Goal: Find specific page/section: Find specific page/section

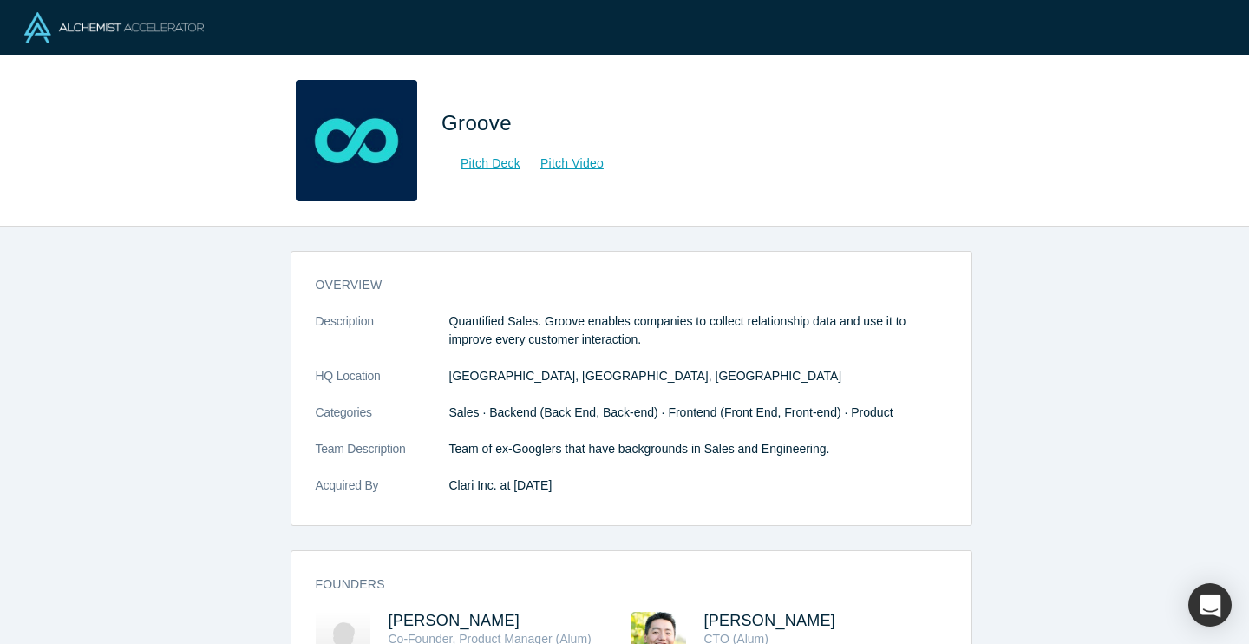
click at [489, 326] on p "Quantified Sales. Groove enables companies to collect relationship data and use…" at bounding box center [698, 330] width 498 height 36
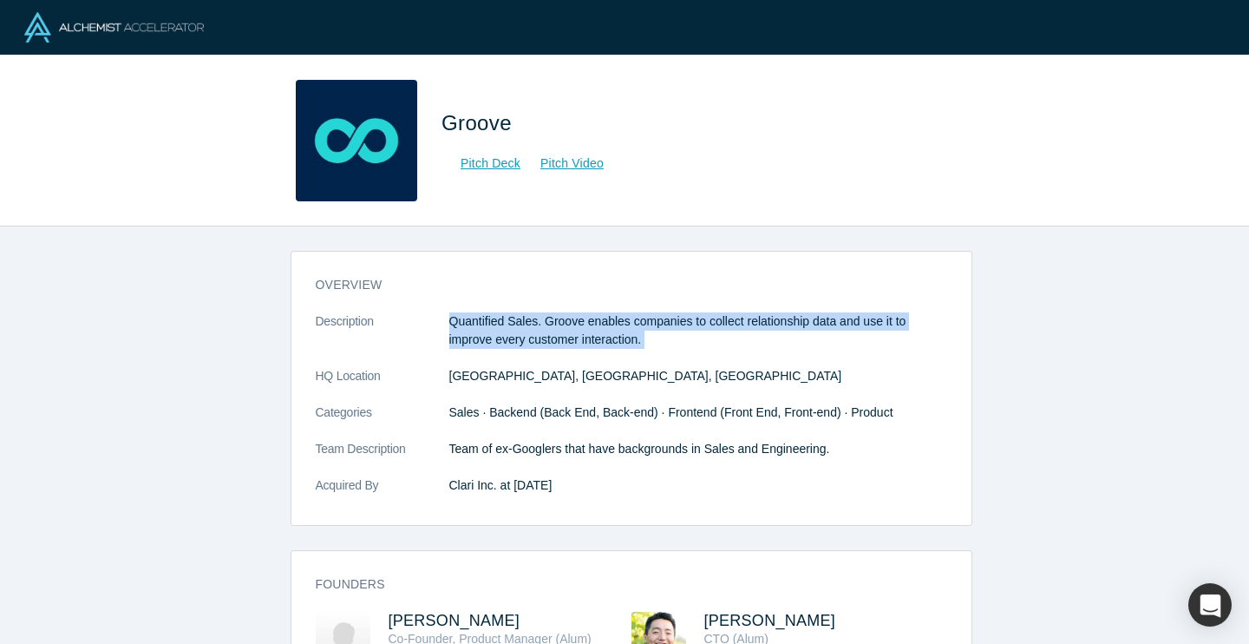
click at [489, 326] on p "Quantified Sales. Groove enables companies to collect relationship data and use…" at bounding box center [698, 330] width 498 height 36
click at [512, 326] on p "Quantified Sales. Groove enables companies to collect relationship data and use…" at bounding box center [698, 330] width 498 height 36
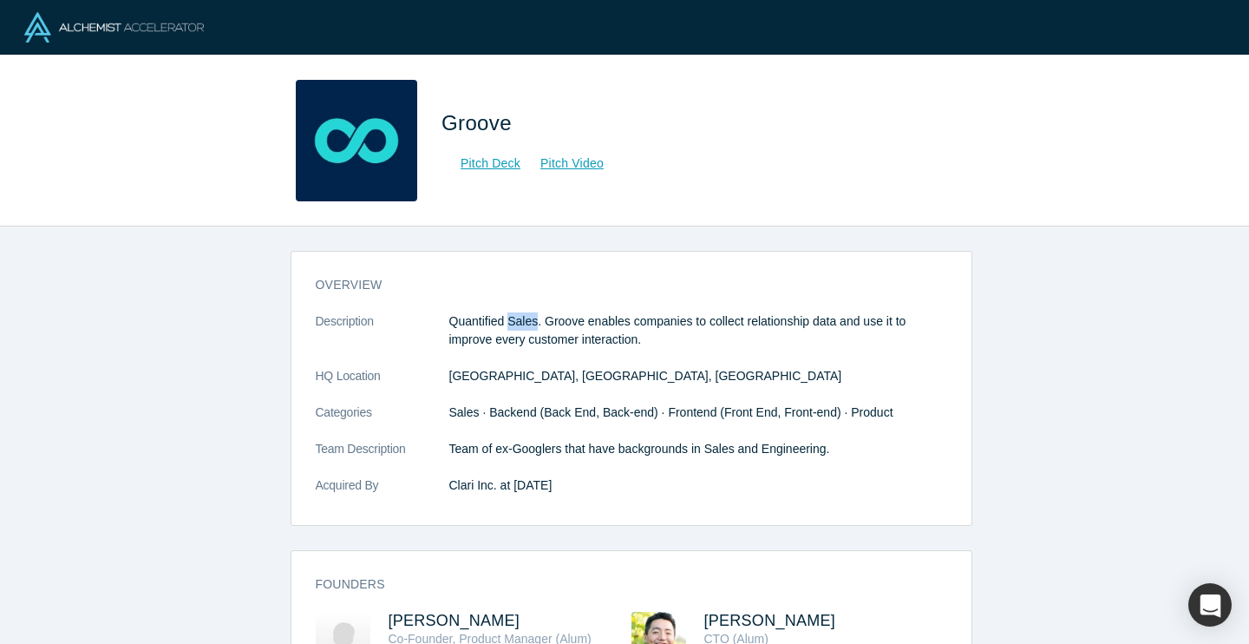
click at [512, 326] on p "Quantified Sales. Groove enables companies to collect relationship data and use…" at bounding box center [698, 330] width 498 height 36
click at [518, 324] on p "Quantified Sales. Groove enables companies to collect relationship data and use…" at bounding box center [698, 330] width 498 height 36
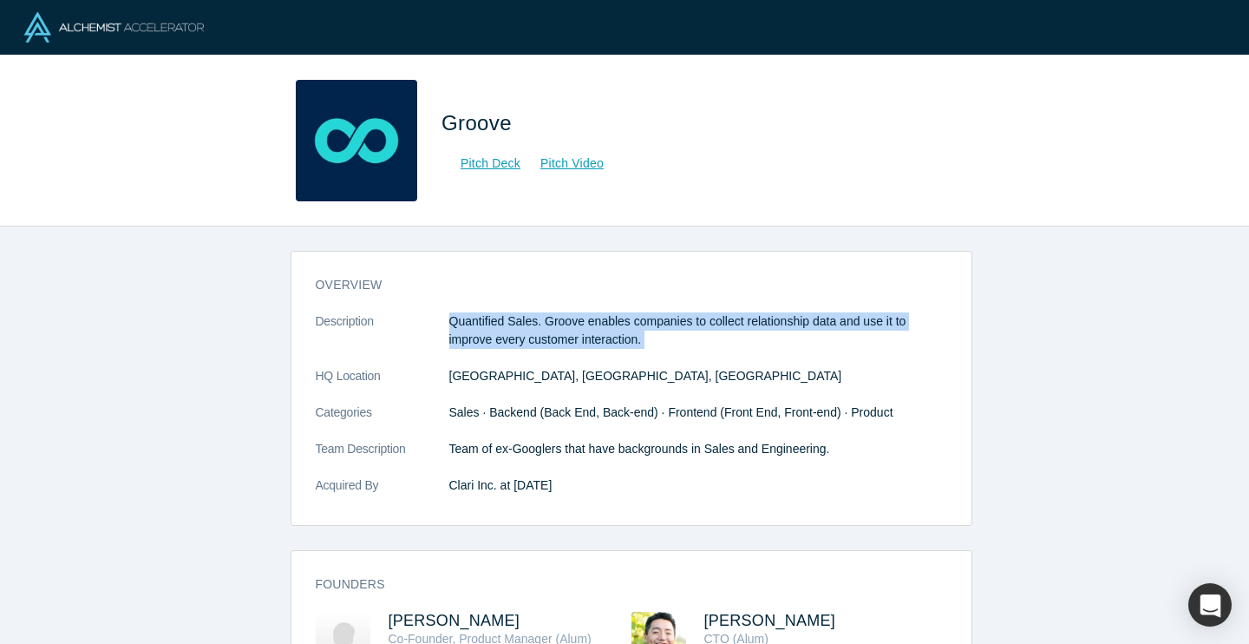
click at [518, 324] on p "Quantified Sales. Groove enables companies to collect relationship data and use…" at bounding box center [698, 330] width 498 height 36
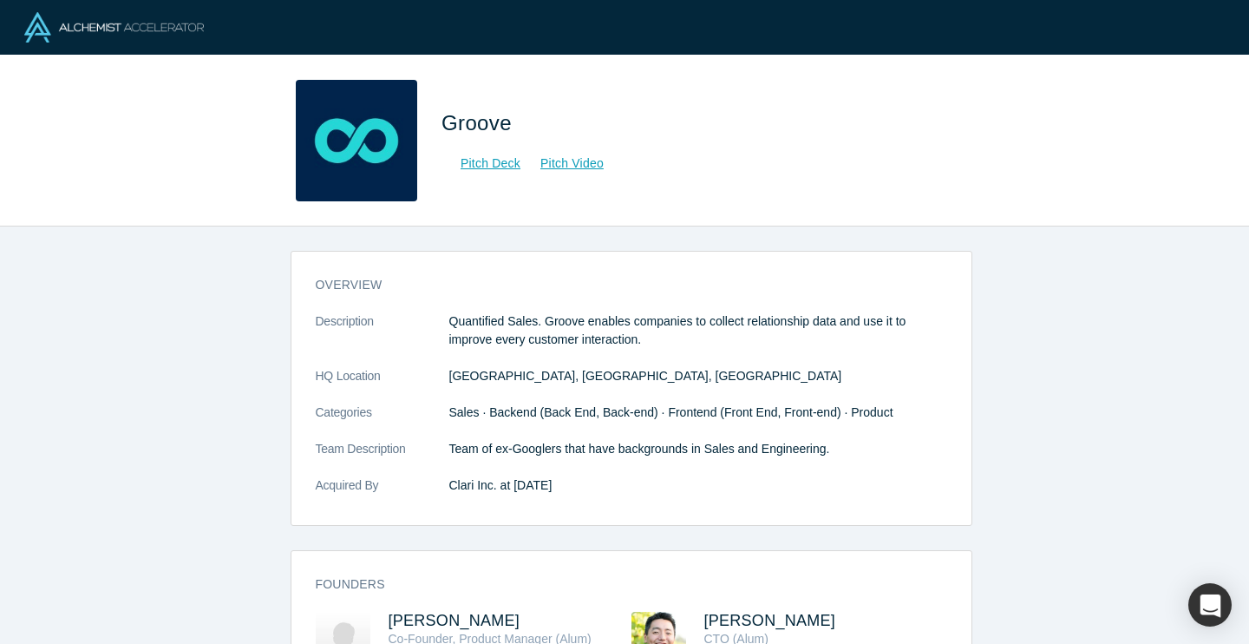
click at [549, 320] on p "Quantified Sales. Groove enables companies to collect relationship data and use…" at bounding box center [698, 330] width 498 height 36
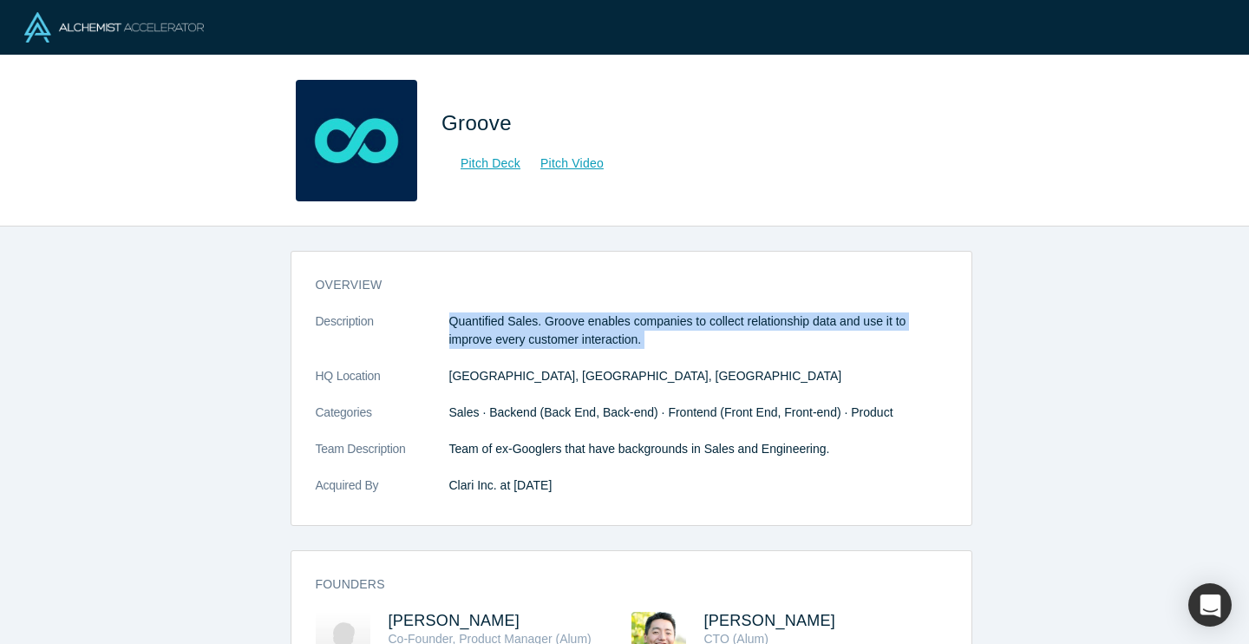
click at [549, 320] on p "Quantified Sales. Groove enables companies to collect relationship data and use…" at bounding box center [698, 330] width 498 height 36
click at [576, 320] on p "Quantified Sales. Groove enables companies to collect relationship data and use…" at bounding box center [698, 330] width 498 height 36
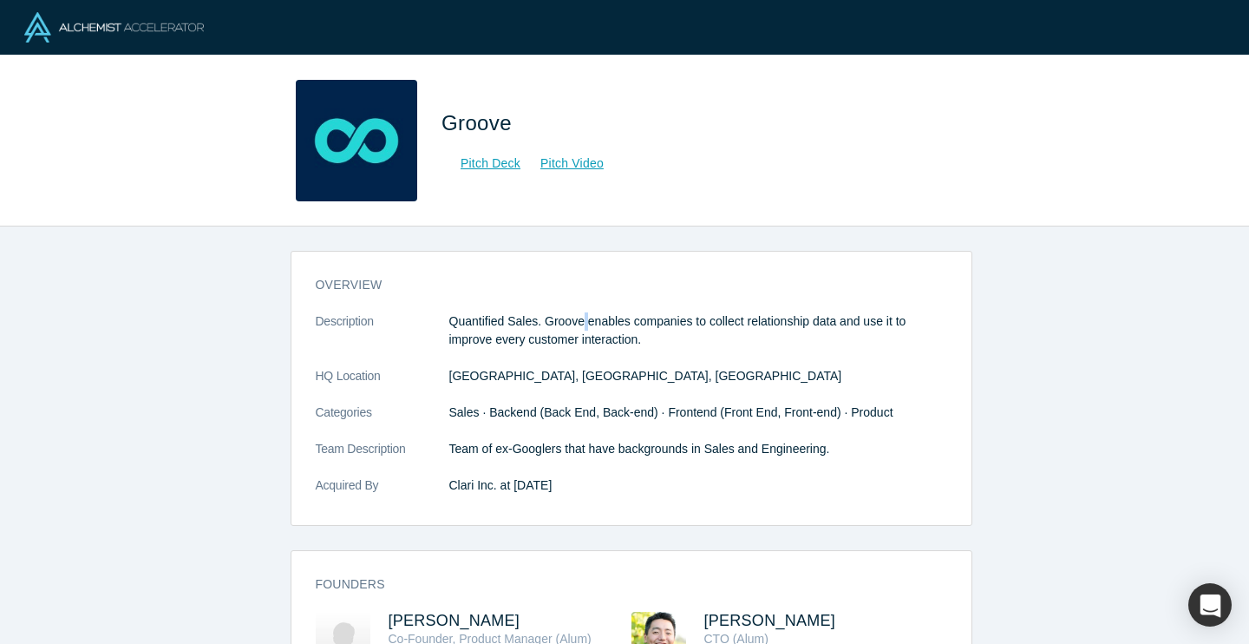
click at [576, 320] on p "Quantified Sales. Groove enables companies to collect relationship data and use…" at bounding box center [698, 330] width 498 height 36
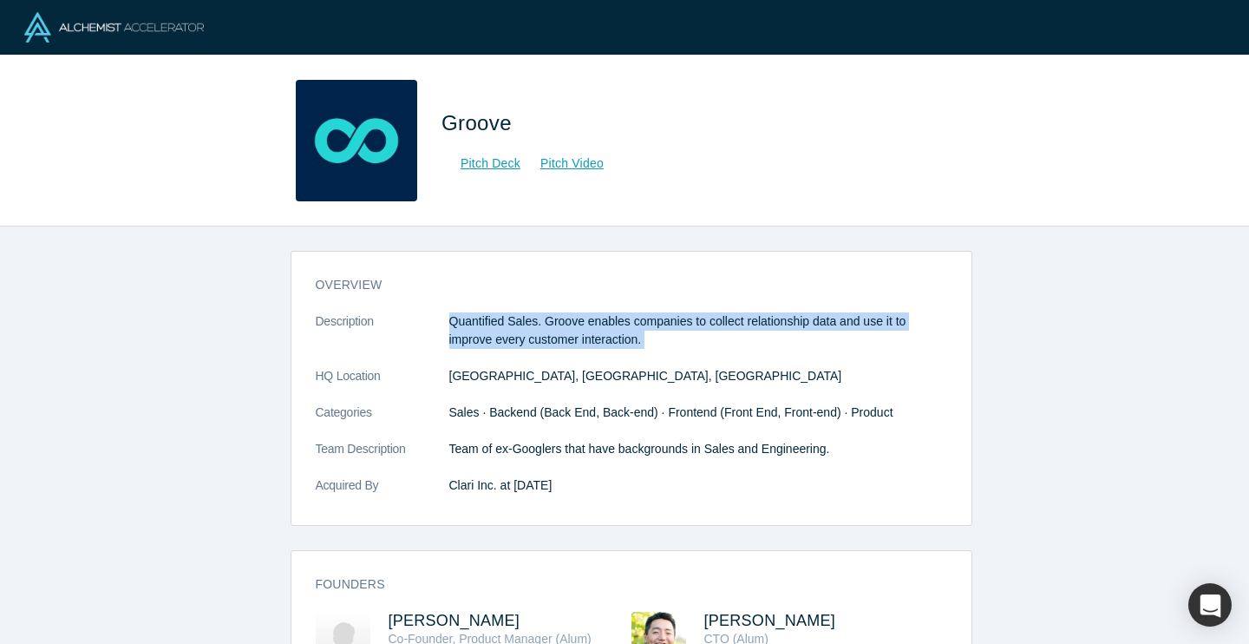
click at [576, 320] on p "Quantified Sales. Groove enables companies to collect relationship data and use…" at bounding box center [698, 330] width 498 height 36
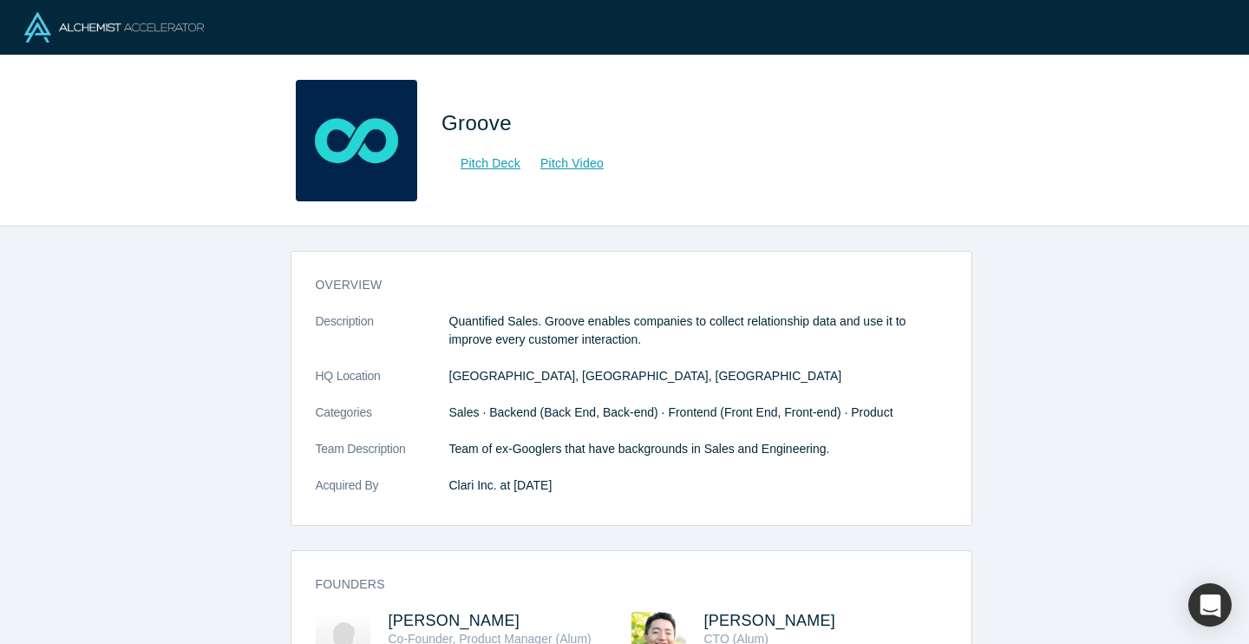
click at [596, 320] on p "Quantified Sales. Groove enables companies to collect relationship data and use…" at bounding box center [698, 330] width 498 height 36
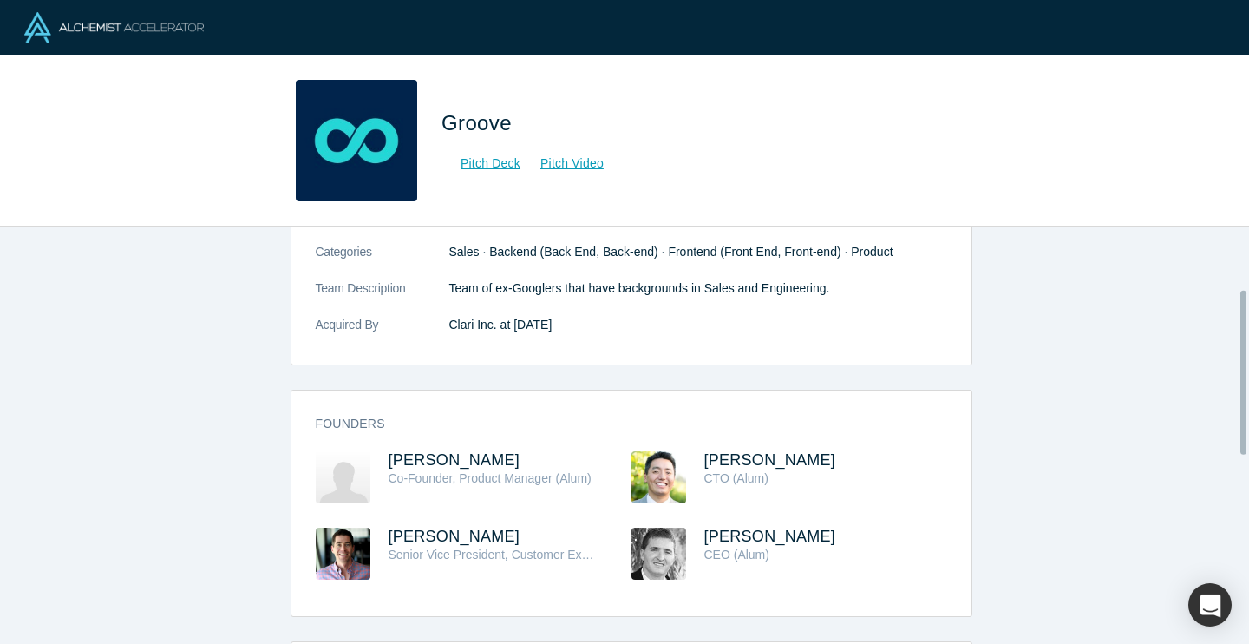
scroll to position [163, 0]
